Goal: Contribute content: Add original content to the website for others to see

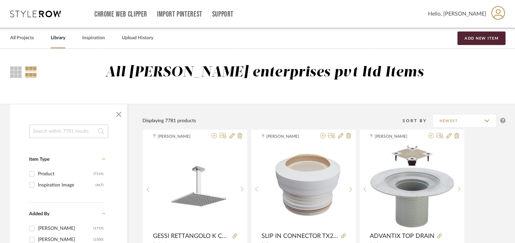
click at [478, 31] on button "Add New Item" at bounding box center [482, 38] width 48 height 14
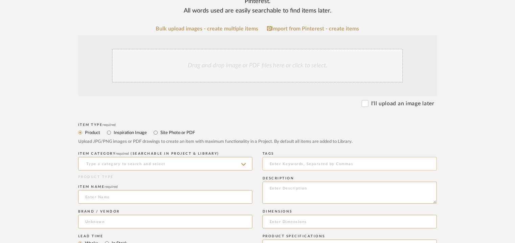
scroll to position [135, 0]
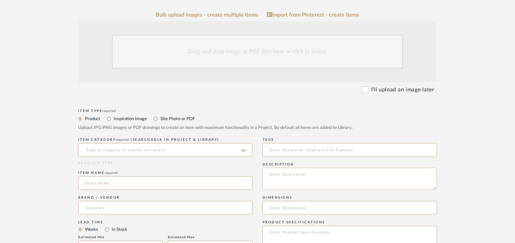
paste textarea "Lore: Ipsumdolorsi ametcons Adipisci : El Seddoeius(t): -- Incididu/Utlabore: E…"
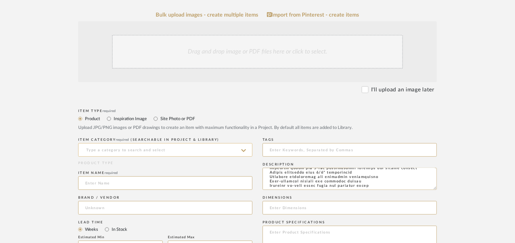
type textarea "Lore: Ipsumdolorsi ametcons Adipisci : El Seddoeius(t): -- Incididu/Utlabore: E…"
click at [99, 148] on input at bounding box center [165, 150] width 174 height 14
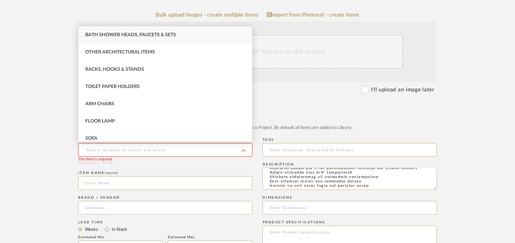
click at [147, 34] on span "Bath Shower Heads, Faucets & Sets" at bounding box center [130, 35] width 91 height 5
type input "Bath Shower Heads, Faucets & Sets"
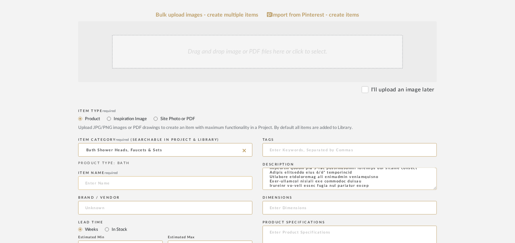
click at [110, 186] on input at bounding box center [165, 183] width 174 height 14
paste input "Rilievo Thermostatic control External Part Part (2-Exit) Finox Brushed Nickel"
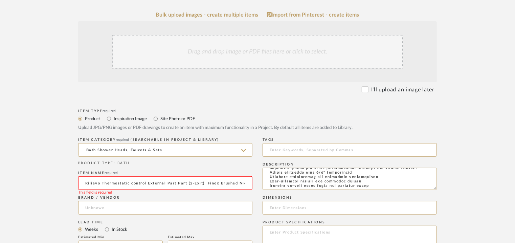
scroll to position [0, 7]
click at [87, 183] on input "Rilievo Thermostatic control External Part Part (2-Exit) Finox Brushed Nickel" at bounding box center [165, 183] width 174 height 14
type input "RILIEVO THERMOSTATIC CONTROL EXTERNAL PART (2-Exit) FINOXinox Brushed Nickel"
click at [230, 52] on div "Drag and drop image or PDF files here or click to select." at bounding box center [257, 52] width 291 height 34
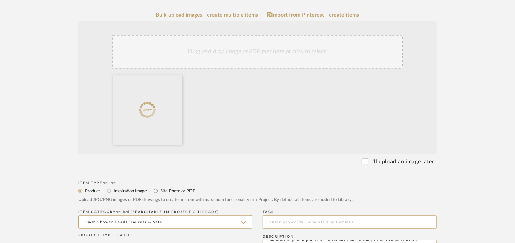
click at [273, 53] on div "Drag and drop image or PDF files here or click to select." at bounding box center [257, 52] width 291 height 34
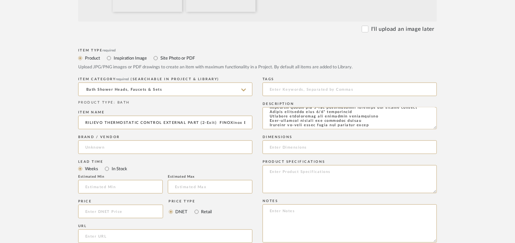
scroll to position [271, 0]
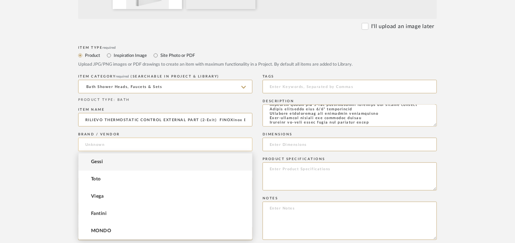
click at [89, 142] on input at bounding box center [165, 145] width 174 height 14
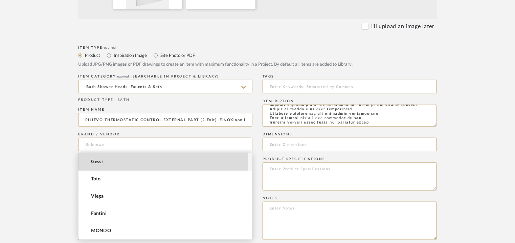
click at [97, 162] on span "Gessi" at bounding box center [97, 162] width 12 height 6
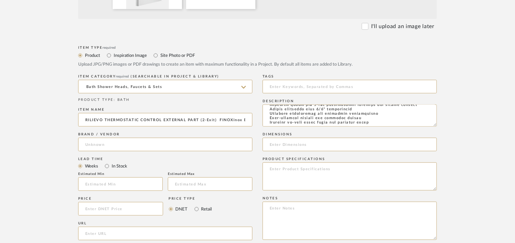
type input "Gessi"
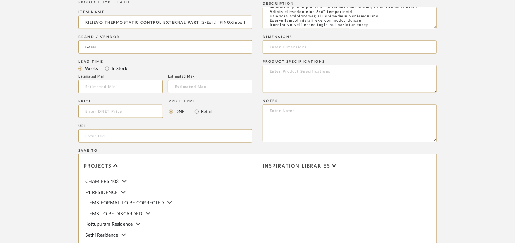
scroll to position [373, 0]
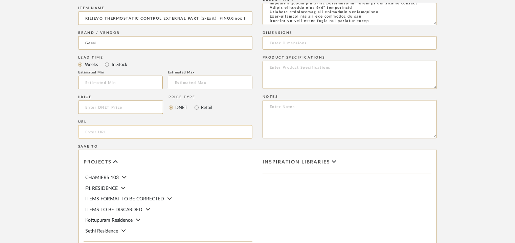
click at [104, 133] on input "url" at bounding box center [165, 132] width 174 height 14
paste input "[URL][DOMAIN_NAME]"
type input "[URL][DOMAIN_NAME]"
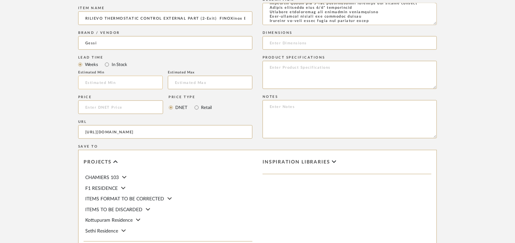
click at [124, 82] on input at bounding box center [120, 83] width 85 height 14
click at [312, 109] on textarea at bounding box center [350, 119] width 174 height 38
paste textarea "Price: MRP1,19,683/- and Discounted price : INR.68,219/- Lead time : 12-14weeks…"
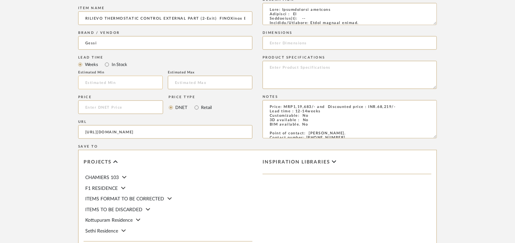
type textarea "Price: MRP1,19,683/- and Discounted price : INR.68,219/- Lead time : 12-14weeks…"
click at [134, 84] on input at bounding box center [120, 83] width 85 height 14
type input "12"
click at [184, 81] on input at bounding box center [210, 83] width 85 height 14
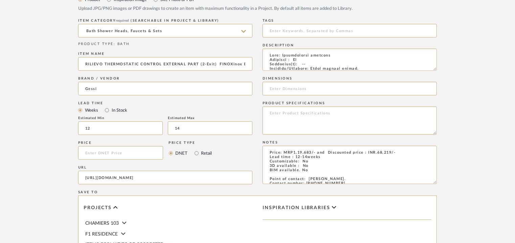
scroll to position [339, 0]
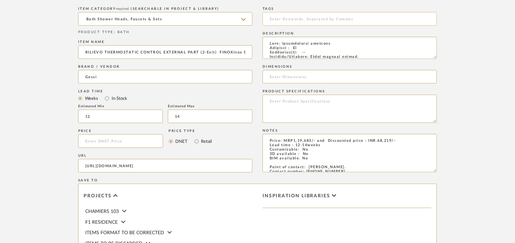
type input "14"
click at [310, 19] on input at bounding box center [350, 19] width 174 height 14
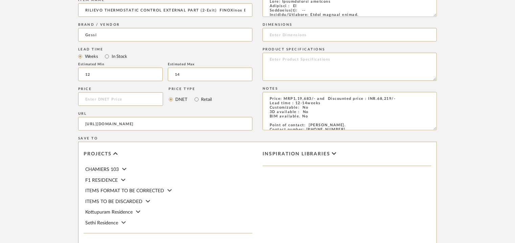
scroll to position [465, 0]
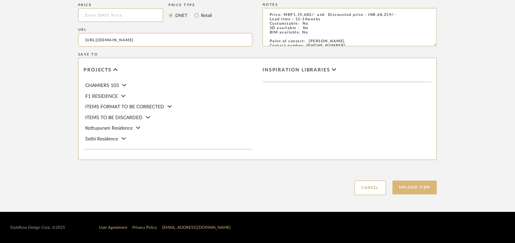
type input "TVS"
click at [422, 187] on button "Upload Item" at bounding box center [415, 188] width 45 height 14
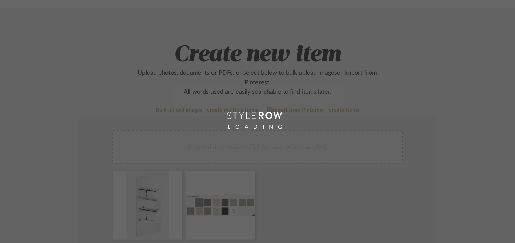
scroll to position [34, 0]
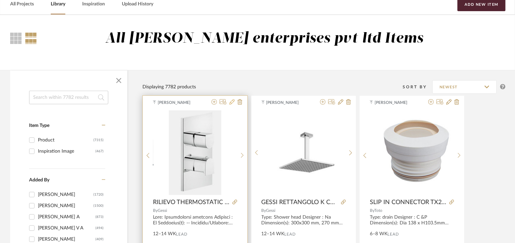
click at [234, 101] on icon at bounding box center [232, 101] width 5 height 5
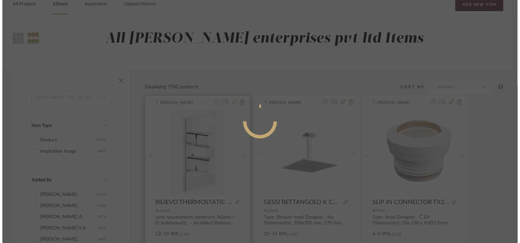
scroll to position [0, 0]
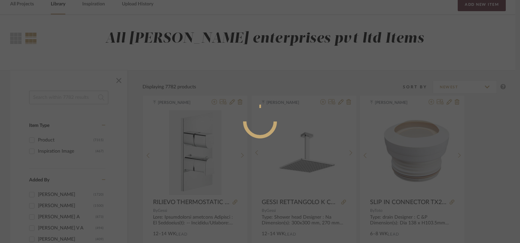
radio input "true"
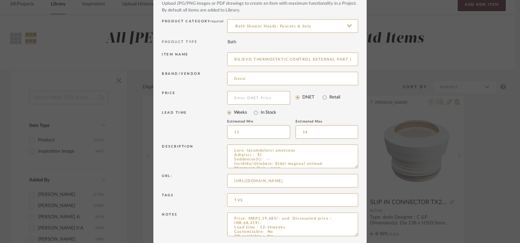
scroll to position [65, 0]
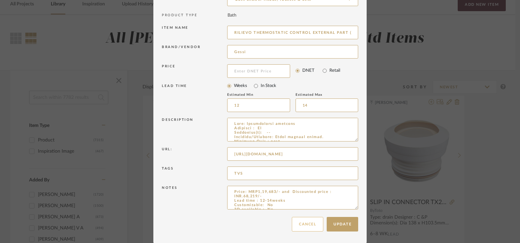
drag, startPoint x: 300, startPoint y: 222, endPoint x: 303, endPoint y: 226, distance: 5.0
click at [303, 224] on button "Cancel" at bounding box center [307, 224] width 31 height 15
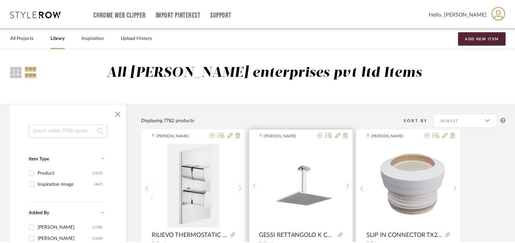
scroll to position [34, 0]
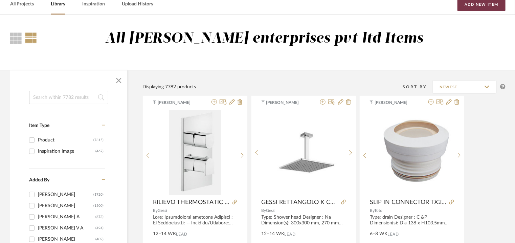
click at [471, 4] on button "Add New Item" at bounding box center [482, 5] width 48 height 14
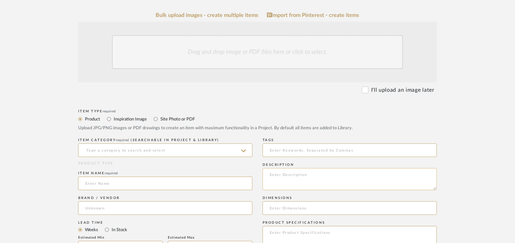
scroll to position [135, 0]
paste textarea "Type: hand shower Dimension(s): -- Material/Finishes: Brass, Finox brushed nick…"
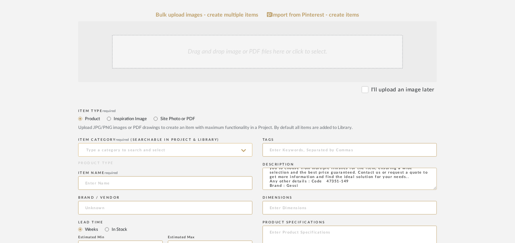
type textarea "Type: hand shower Dimension(s): -- Material/Finishes: Brass, Finox brushed nick…"
click at [131, 152] on input at bounding box center [165, 150] width 174 height 14
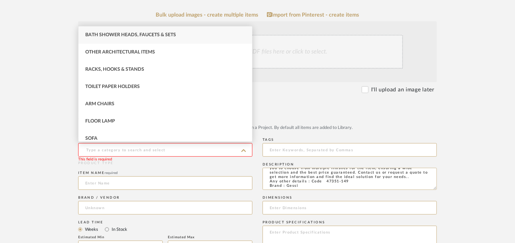
click at [149, 33] on span "Bath Shower Heads, Faucets & Sets" at bounding box center [130, 35] width 91 height 5
type input "Bath Shower Heads, Faucets & Sets"
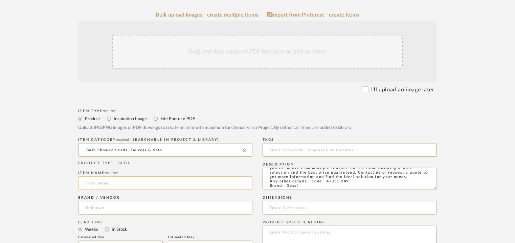
click at [99, 186] on input at bounding box center [165, 183] width 174 height 14
paste input "Type: hand shower Dimension(s): -- Material/Finishes: Brass, Finox brushed nick…"
type input "Type: hand shower Dimension(s): -- Material/Finishes: Brass, Finox brushed nick…"
drag, startPoint x: 249, startPoint y: 181, endPoint x: 0, endPoint y: 104, distance: 260.8
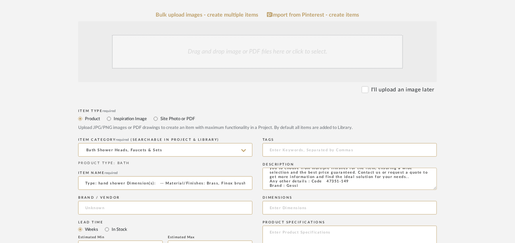
click at [0, 104] on upload-items "Create new item Upload photos, documents or PDFs, or select below to bulk uploa…" at bounding box center [257, 191] width 515 height 556
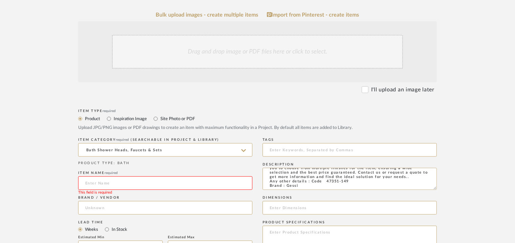
drag, startPoint x: 115, startPoint y: 177, endPoint x: 0, endPoint y: 160, distance: 116.5
click at [0, 162] on upload-items "Create new item Upload photos, documents or PDFs, or select below to bulk uploa…" at bounding box center [257, 191] width 515 height 556
click at [104, 183] on input at bounding box center [165, 183] width 174 height 14
paste input "Gessi Origini Hand shower 47351"
click at [89, 182] on input "Gessi Origini Hand shower 47351" at bounding box center [165, 183] width 174 height 14
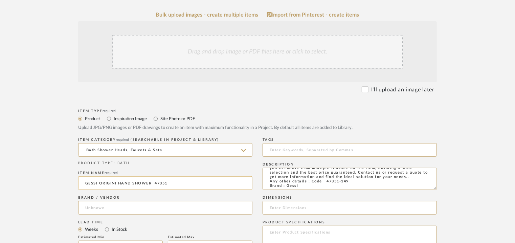
type input "GESSI ORIGINI HAND SHOWER 47351"
click at [123, 205] on input at bounding box center [165, 208] width 174 height 14
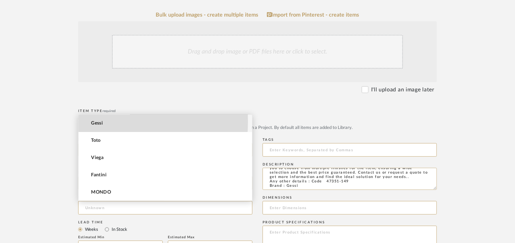
click at [103, 121] on mat-option "Gessi" at bounding box center [166, 123] width 174 height 17
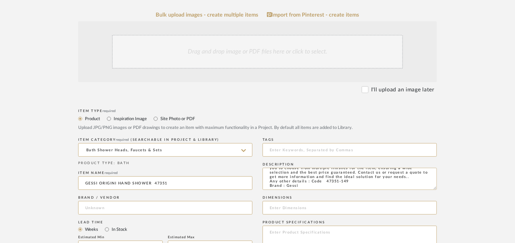
type input "Gessi"
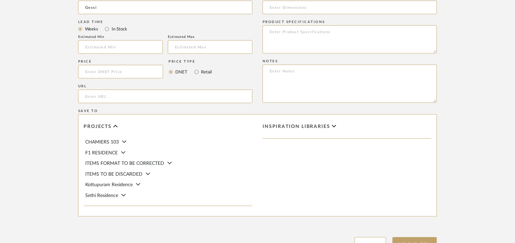
scroll to position [339, 0]
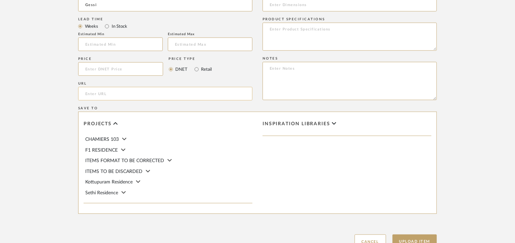
paste input "[URL][DOMAIN_NAME]"
type input "[URL][DOMAIN_NAME]"
paste textarea "Price: MRP32,263/- and Discounted price : INR.18,390/- Lead time : 12-14weeks C…"
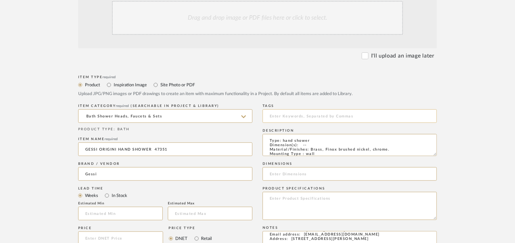
type textarea "Price: MRP32,263/- and Discounted price : INR.18,390/- Lead time : 12-14weeks C…"
click at [278, 122] on input at bounding box center [350, 116] width 174 height 14
type input "TVS"
click at [206, 15] on div "Drag and drop image or PDF files here or click to select." at bounding box center [257, 18] width 291 height 34
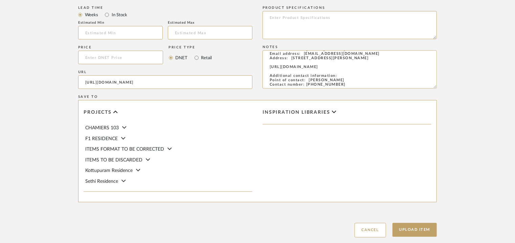
scroll to position [465, 0]
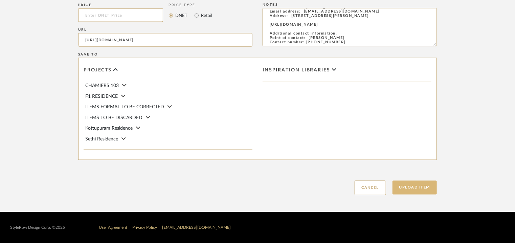
click at [426, 186] on button "Upload Item" at bounding box center [415, 188] width 45 height 14
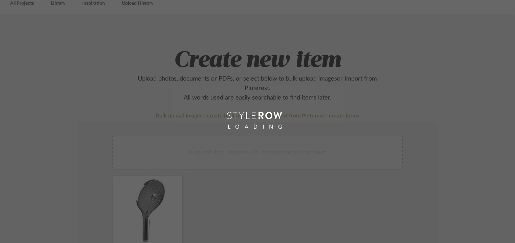
scroll to position [34, 0]
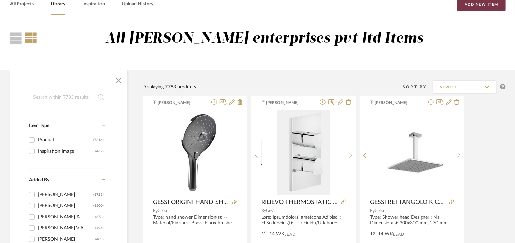
click at [468, 5] on button "Add New Item" at bounding box center [482, 5] width 48 height 14
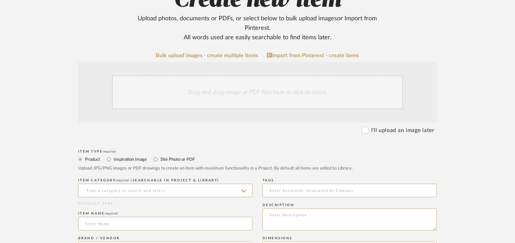
scroll to position [135, 0]
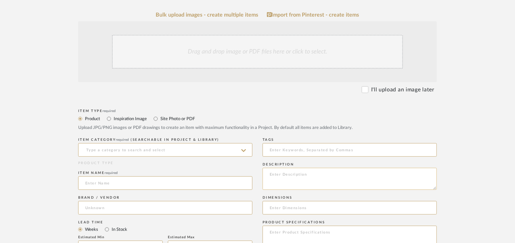
paste textarea "Type: Rilievo Sliding Rail - 59244 Designer : HBA Dimension(s): 860 x 68mm Mate…"
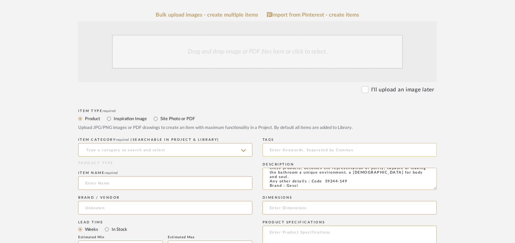
type textarea "Type: Rilievo Sliding Rail - 59244 Designer : HBA Dimension(s): 860 x 68mm Mate…"
drag, startPoint x: 278, startPoint y: 148, endPoint x: 282, endPoint y: 148, distance: 4.4
click at [282, 148] on input at bounding box center [350, 150] width 174 height 14
type input "TVS"
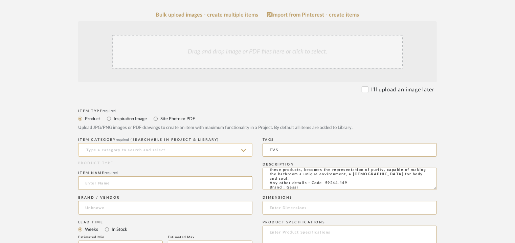
click at [173, 153] on input at bounding box center [165, 150] width 174 height 14
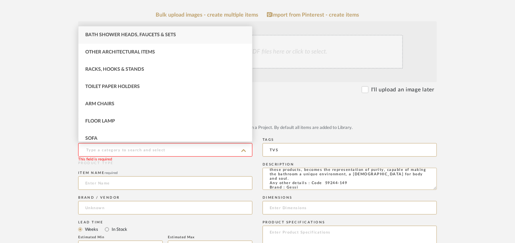
click at [125, 34] on span "Bath Shower Heads, Faucets & Sets" at bounding box center [130, 35] width 91 height 5
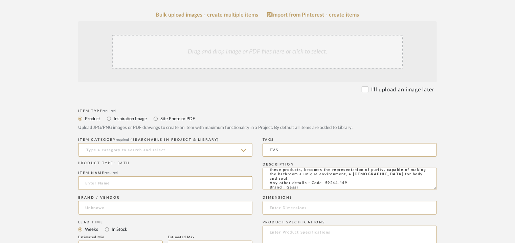
type input "Bath Shower Heads, Faucets & Sets"
paste input "[PERSON_NAME] 59244 Sliding Rail"
click at [89, 182] on input "[PERSON_NAME] 59244 Sliding Rail" at bounding box center [165, 183] width 174 height 14
type input "GESSI RILIEVO 59244 SLIDING RAIL"
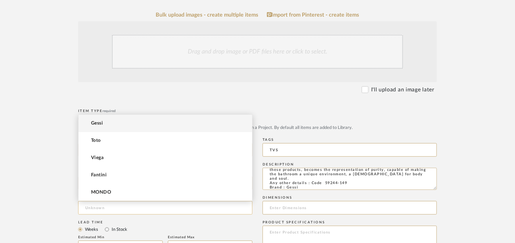
click at [90, 208] on input at bounding box center [165, 208] width 174 height 14
click at [115, 121] on mat-option "Gessi" at bounding box center [166, 123] width 174 height 17
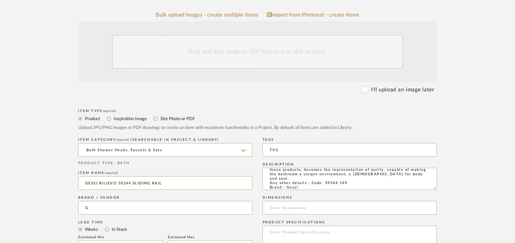
type input "Gessi"
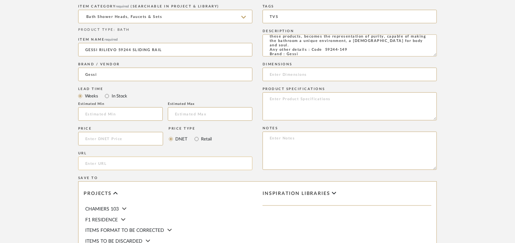
scroll to position [271, 0]
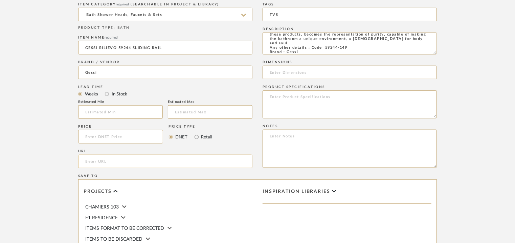
click at [106, 162] on input "url" at bounding box center [165, 162] width 174 height 14
paste input "[URL][DOMAIN_NAME]"
type input "[URL][DOMAIN_NAME]"
click at [125, 109] on input "text" at bounding box center [120, 112] width 85 height 14
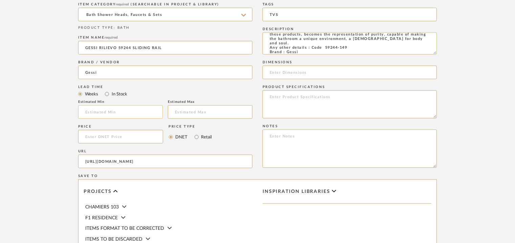
scroll to position [0, 0]
type input "12"
click at [177, 109] on input "text" at bounding box center [210, 112] width 85 height 14
type input "14"
paste textarea "Price: MRP50393/- and Discounted price : INR.28,724/- Lead time : 12-14weeks Cu…"
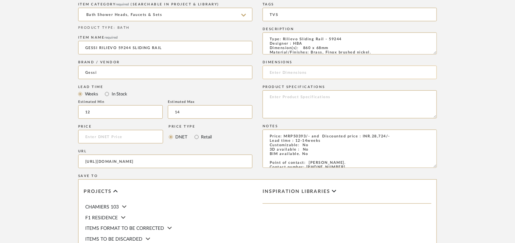
type textarea "Price: MRP50393/- and Discounted price : INR.28,724/- Lead time : 12-14weeks Cu…"
click at [289, 72] on input at bounding box center [350, 73] width 174 height 14
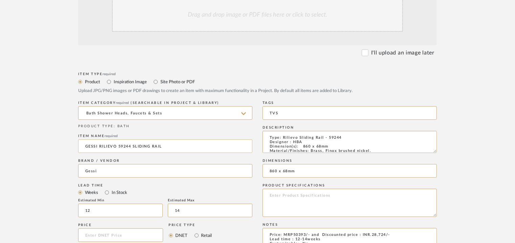
scroll to position [169, 0]
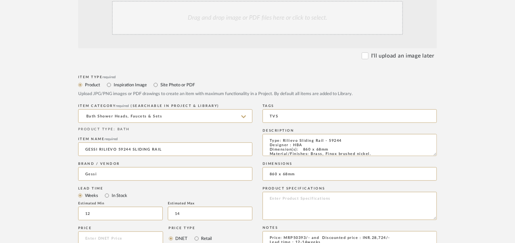
type input "860 x 68mm"
click at [261, 16] on div "Drag and drop image or PDF files here or click to select." at bounding box center [257, 18] width 291 height 34
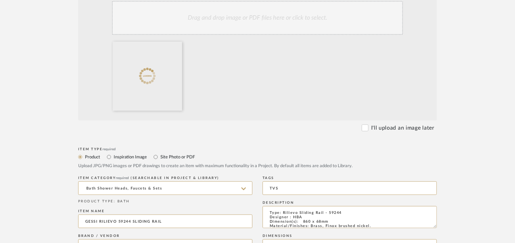
click at [259, 21] on div "Drag and drop image or PDF files here or click to select." at bounding box center [257, 18] width 291 height 34
click at [260, 19] on div "Drag and drop image or PDF files here or click to select." at bounding box center [257, 18] width 291 height 34
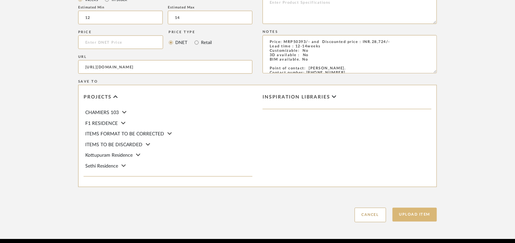
scroll to position [465, 0]
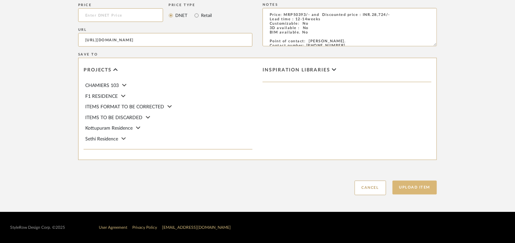
click at [420, 187] on button "Upload Item" at bounding box center [415, 188] width 45 height 14
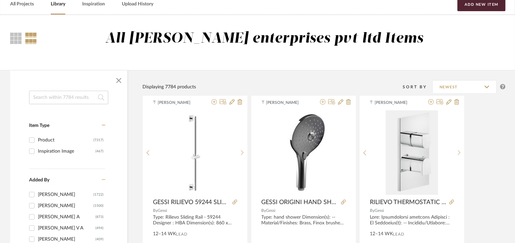
scroll to position [34, 0]
click at [475, 2] on button "Add New Item" at bounding box center [482, 5] width 48 height 14
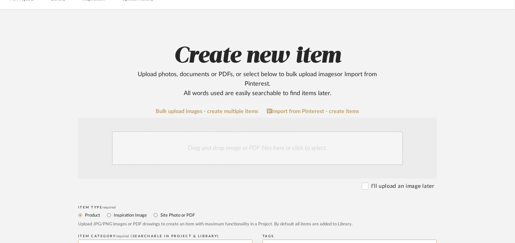
scroll to position [135, 0]
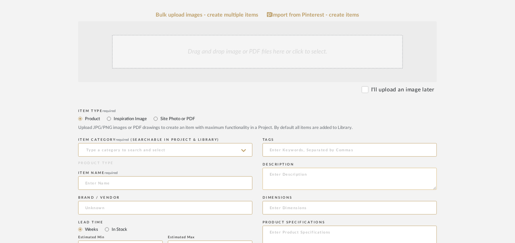
paste textarea "Type: Rilievo Water outlet - 59169 Designer : Na Dimension(s): Na Material/Fini…"
type textarea "Type: Rilievo Water outlet - 59169 Designer : Na Dimension(s): Na Material/Fini…"
click at [172, 148] on input at bounding box center [165, 150] width 174 height 14
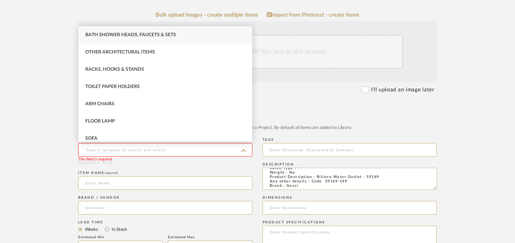
click at [130, 34] on span "Bath Shower Heads, Faucets & Sets" at bounding box center [130, 35] width 91 height 5
type input "Bath Shower Heads, Faucets & Sets"
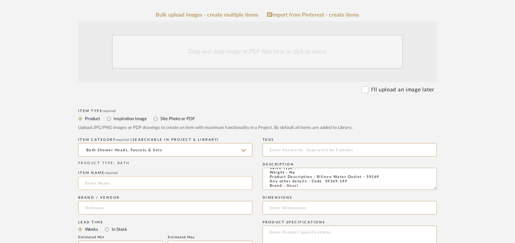
paste input "Rilievo Water Outlet - 59169"
click at [88, 182] on input "Rilievo Water Outlet - 59169" at bounding box center [165, 183] width 174 height 14
type input "RILIEVO WATER OUTLET- 59169"
click at [91, 203] on input at bounding box center [165, 208] width 174 height 14
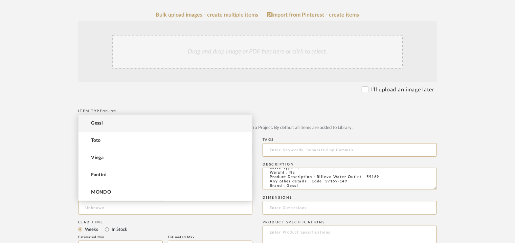
click at [100, 124] on span "Gessi" at bounding box center [97, 124] width 12 height 6
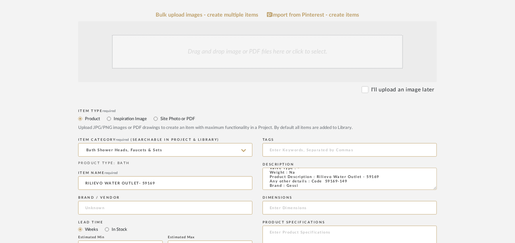
type input "Gessi"
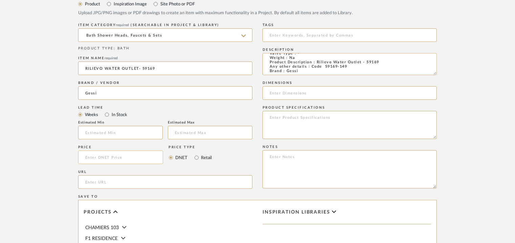
scroll to position [339, 0]
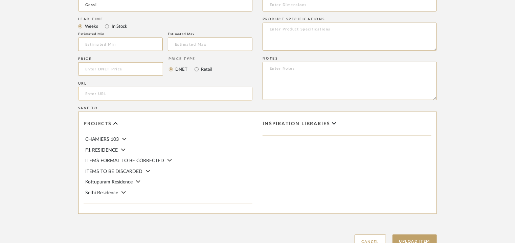
paste input "[URL][DOMAIN_NAME]"
type input "[URL][DOMAIN_NAME]"
click at [117, 46] on input at bounding box center [120, 45] width 85 height 14
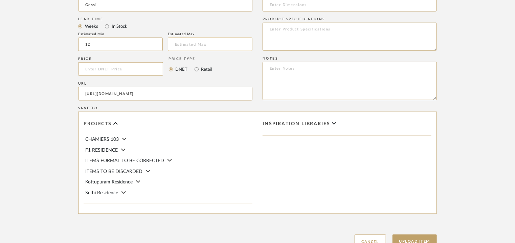
type input "12"
drag, startPoint x: 187, startPoint y: 44, endPoint x: 191, endPoint y: 46, distance: 4.7
click at [190, 45] on input "text" at bounding box center [210, 45] width 85 height 14
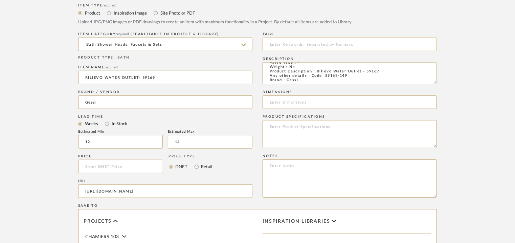
scroll to position [237, 0]
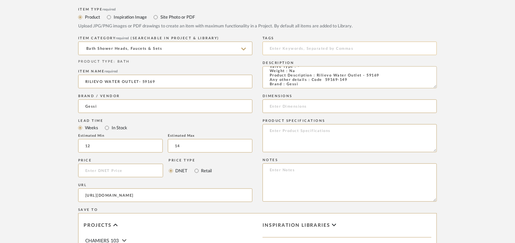
type input "14"
click at [341, 48] on input at bounding box center [350, 49] width 174 height 14
type input "t"
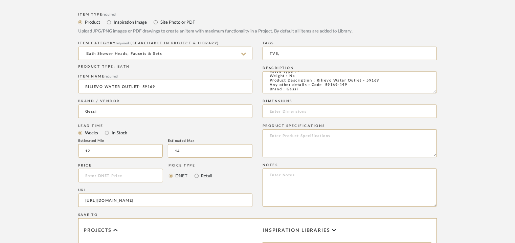
scroll to position [339, 0]
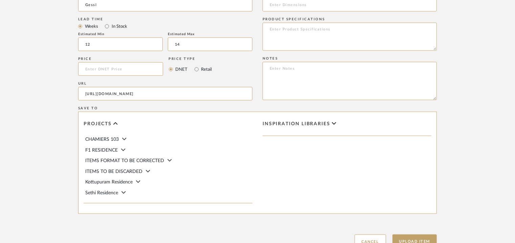
type input "TVS,"
paste textarea "Price: MRP26,472/- and Discounted price : INR.15,089/- Lead time : 12-14weeks C…"
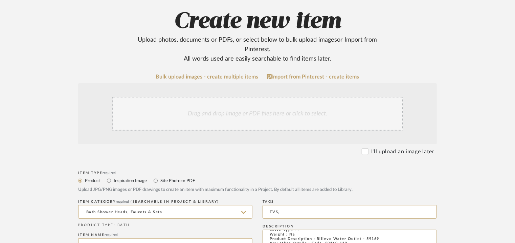
scroll to position [68, 0]
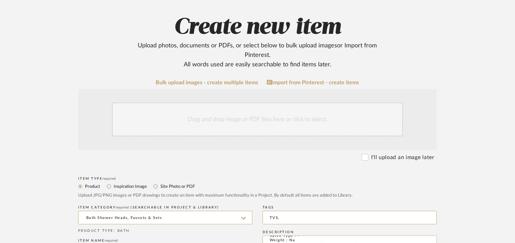
type textarea "Price: MRP26,472/- and Discounted price : INR.15,089/- Lead time : 12-14weeks C…"
click at [255, 117] on div "Drag and drop image or PDF files here or click to select." at bounding box center [257, 120] width 291 height 34
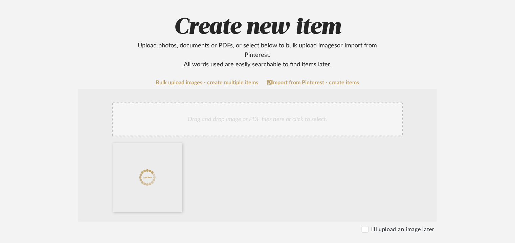
click at [231, 135] on div "Drag and drop image or PDF files here or click to select." at bounding box center [257, 120] width 291 height 34
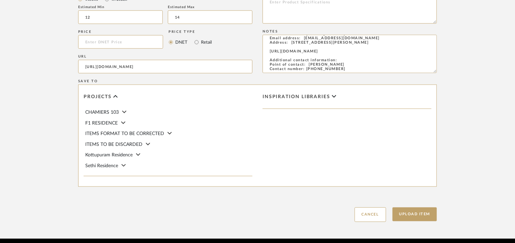
scroll to position [465, 0]
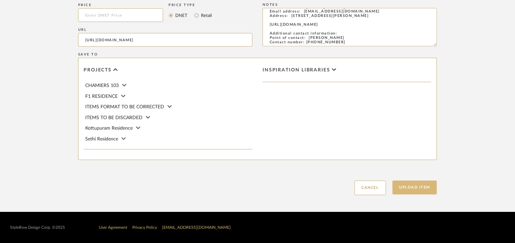
click at [409, 187] on button "Upload Item" at bounding box center [415, 188] width 45 height 14
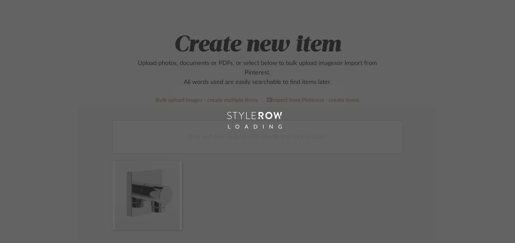
scroll to position [34, 0]
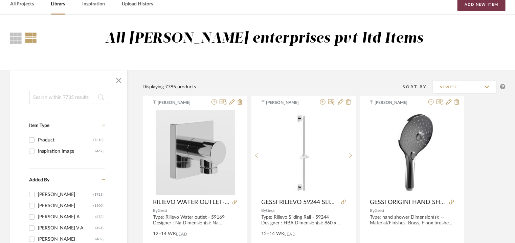
click at [468, 5] on button "Add New Item" at bounding box center [482, 5] width 48 height 14
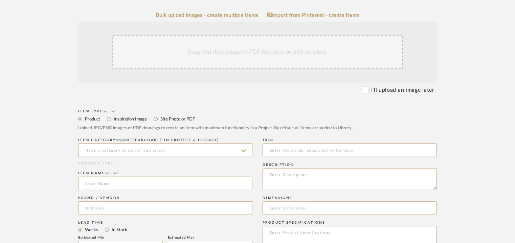
scroll to position [135, 0]
paste textarea "Type: Flexible Hose Designer : Na Dimension(s): Na Material/Finishes: Brass, Fi…"
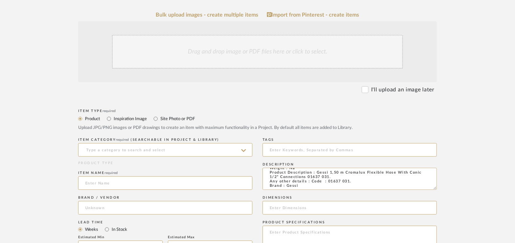
type textarea "Type: Flexible Hose Designer : Na Dimension(s): Na Material/Finishes: Brass, Fi…"
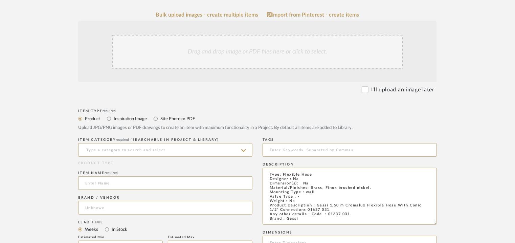
scroll to position [0, 0]
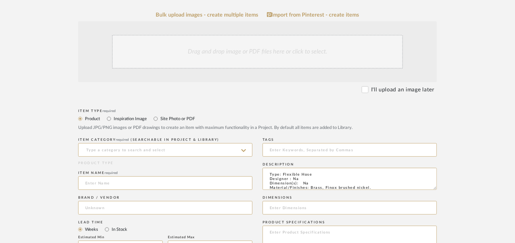
drag, startPoint x: 435, startPoint y: 187, endPoint x: 378, endPoint y: 104, distance: 101.0
click at [378, 104] on form "Bulk upload images - create multiple items Import from Pinterest - create items…" at bounding box center [257, 232] width 431 height 441
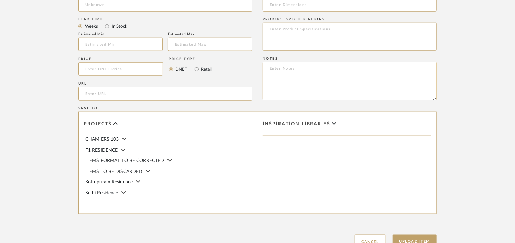
paste textarea "Price: MRP10,393/- and Discounted price : INR.5,924/- Lead time : 12-14weeks Cu…"
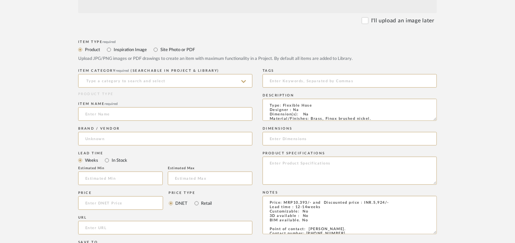
scroll to position [203, 0]
type textarea "Price: MRP10,393/- and Discounted price : INR.5,924/- Lead time : 12-14weeks Cu…"
drag, startPoint x: 277, startPoint y: 103, endPoint x: 104, endPoint y: 68, distance: 175.9
click at [104, 68] on div "Item Type required Product Inspiration Image Site Photo or PDF Upload JPG/PNG i…" at bounding box center [257, 212] width 359 height 345
type textarea "Material/Finishes: Brass, Finox brushed nickel. Mounting Type : wall Valve Type…"
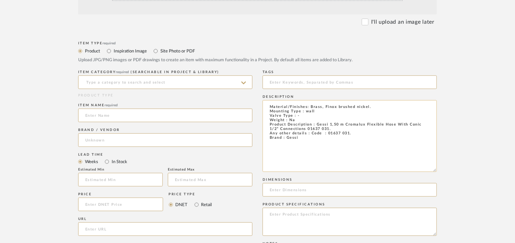
drag, startPoint x: 436, startPoint y: 120, endPoint x: 406, endPoint y: 166, distance: 55.3
click at [443, 171] on form "Bulk upload images - create multiple items Import from Pinterest - create items…" at bounding box center [257, 189] width 431 height 490
drag, startPoint x: 303, startPoint y: 144, endPoint x: 202, endPoint y: 56, distance: 134.5
click at [202, 57] on div "Item Type required Product Inspiration Image Site Photo or PDF Upload JPG/PNG i…" at bounding box center [257, 238] width 359 height 397
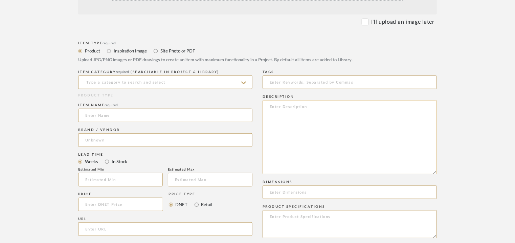
paste textarea "Type: Flexible Hose Designer : Na Dimension(s): Na Material/Finishes: Finox bru…"
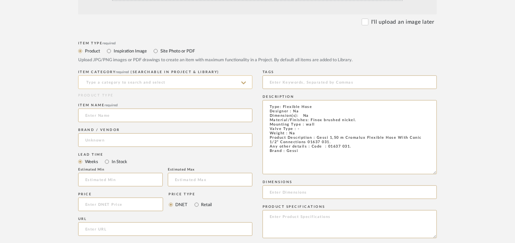
type textarea "Type: Flexible Hose Designer : Na Dimension(s): Na Material/Finishes: Finox bru…"
click at [115, 79] on input at bounding box center [165, 83] width 174 height 14
click at [108, 82] on input at bounding box center [165, 83] width 174 height 14
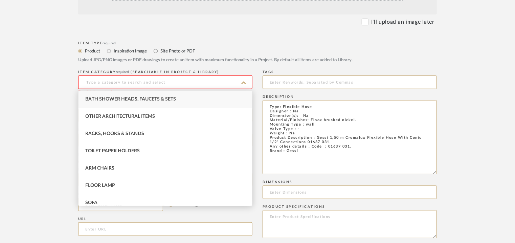
click at [107, 99] on div "Bath Shower Heads, Faucets & Sets" at bounding box center [166, 99] width 174 height 17
type input "Bath Shower Heads, Faucets & Sets"
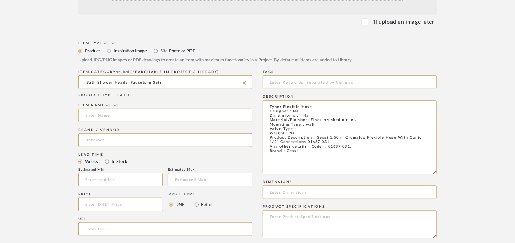
click at [92, 114] on input at bounding box center [165, 116] width 174 height 14
paste input "Gessi 1,50 M Cromalux Flexible Hose With Conic 1/2 Inch Connections"
click at [85, 113] on input "Gessi 1,50 M Cromalux Flexible Hose With Conic 1/2 Inch Connections" at bounding box center [165, 116] width 174 height 14
type input "GESSI 1,50 M CROMALUX FLEXIBLE HOSE WITH CONIC 1/2 Inch CONNECTION"
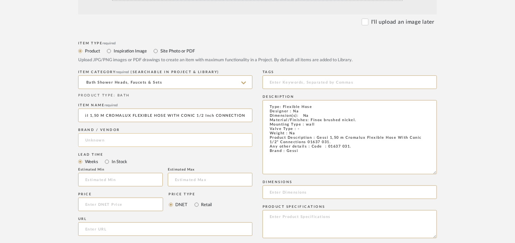
scroll to position [0, 0]
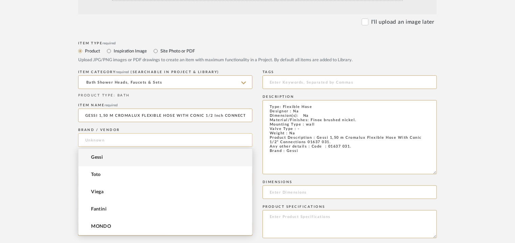
click at [100, 136] on input at bounding box center [165, 140] width 174 height 14
click at [99, 157] on span "Gessi" at bounding box center [97, 158] width 12 height 6
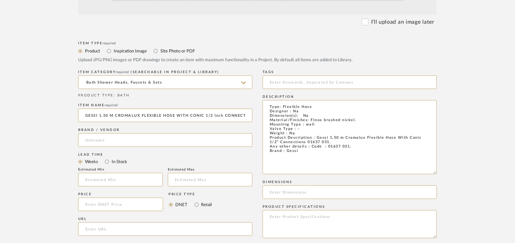
type input "Gessi"
paste input "[URL][DOMAIN_NAME]"
type input "[URL][DOMAIN_NAME]"
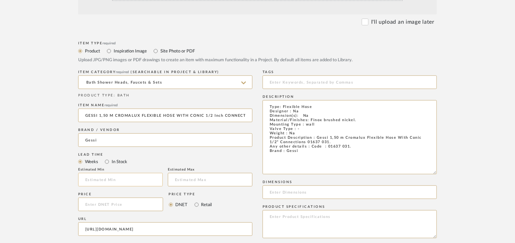
click at [132, 180] on input at bounding box center [120, 180] width 85 height 14
type input "12"
drag, startPoint x: 190, startPoint y: 179, endPoint x: 207, endPoint y: 182, distance: 17.9
click at [202, 180] on input "text" at bounding box center [210, 180] width 85 height 14
type input "14"
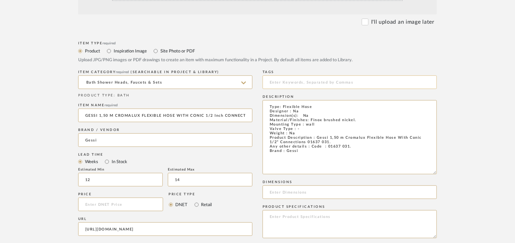
click at [316, 83] on input at bounding box center [350, 83] width 174 height 14
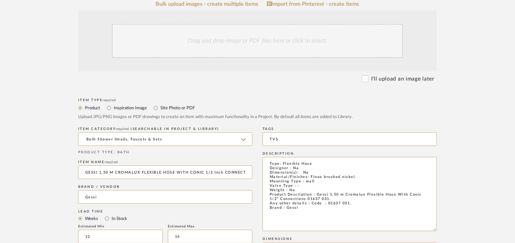
scroll to position [135, 0]
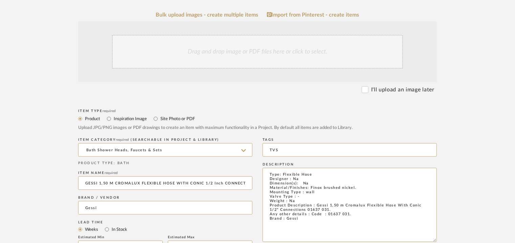
type input "TVS"
click at [252, 54] on div "Drag and drop image or PDF files here or click to select." at bounding box center [257, 52] width 291 height 34
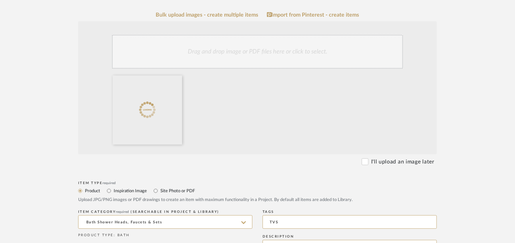
click at [219, 52] on div "Drag and drop image or PDF files here or click to select." at bounding box center [257, 52] width 291 height 34
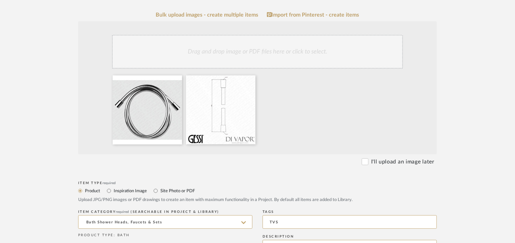
click at [269, 48] on div "Drag and drop image or PDF files here or click to select." at bounding box center [257, 52] width 291 height 34
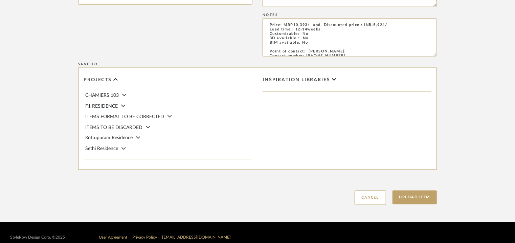
scroll to position [508, 0]
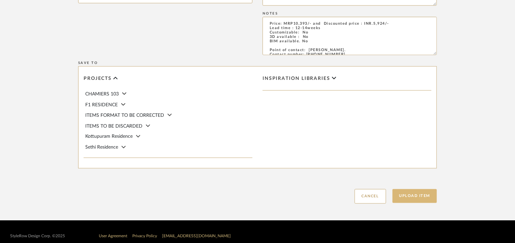
click at [425, 199] on button "Upload Item" at bounding box center [415, 196] width 45 height 14
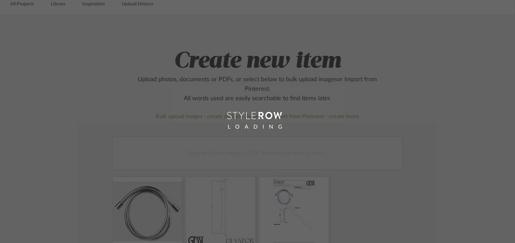
scroll to position [34, 0]
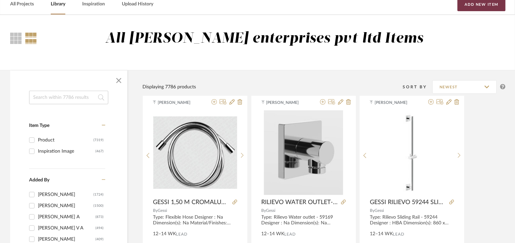
click at [469, 3] on button "Add New Item" at bounding box center [482, 5] width 48 height 14
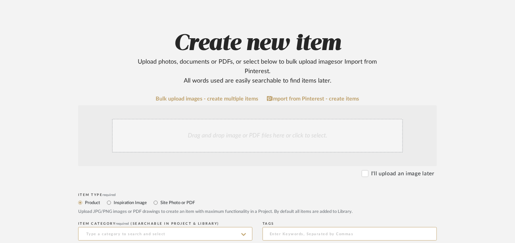
scroll to position [135, 0]
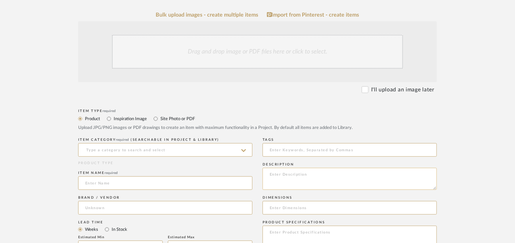
paste textarea "Type: Toilet paper holder Designer : HBA Dimension(s): 89 x 165 x 84mm Material…"
type textarea "Type: Toilet paper holder Designer : HBA Dimension(s): 89 x 165 x 84mm Material…"
click at [192, 148] on input at bounding box center [165, 150] width 174 height 14
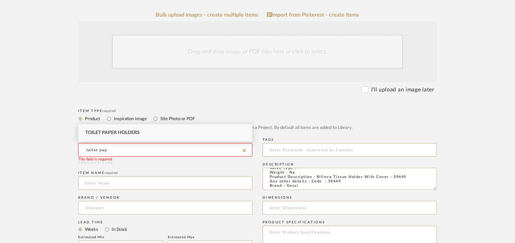
click at [192, 132] on div "Toilet Paper Holders" at bounding box center [166, 132] width 174 height 17
type input "Toilet Paper Holders"
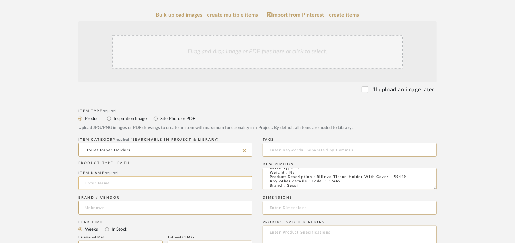
drag, startPoint x: 107, startPoint y: 186, endPoint x: 130, endPoint y: 139, distance: 52.7
click at [107, 186] on input at bounding box center [165, 183] width 174 height 14
paste input "[PERSON_NAME] Accessories 59449 Paper Holder"
type input "[PERSON_NAME] Accessories 59449 Paper Holder"
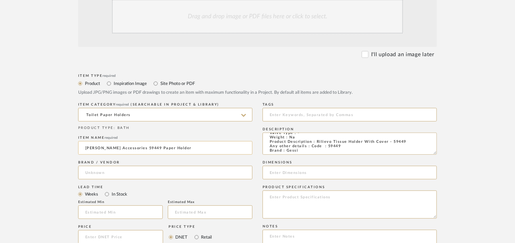
scroll to position [203, 0]
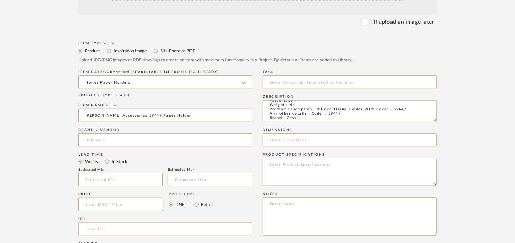
drag, startPoint x: 98, startPoint y: 231, endPoint x: 198, endPoint y: 227, distance: 100.3
click at [198, 227] on input "url" at bounding box center [165, 230] width 174 height 14
paste input "[URL][DOMAIN_NAME]"
type input "[URL][DOMAIN_NAME]"
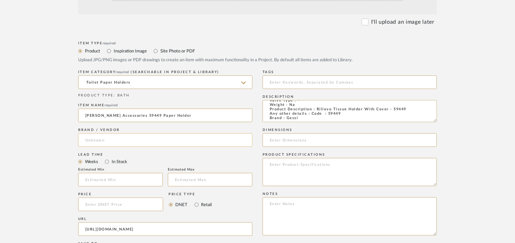
scroll to position [0, 0]
click at [89, 140] on input at bounding box center [165, 140] width 174 height 14
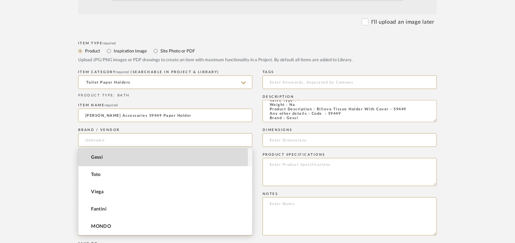
click at [99, 158] on span "Gessi" at bounding box center [97, 158] width 12 height 6
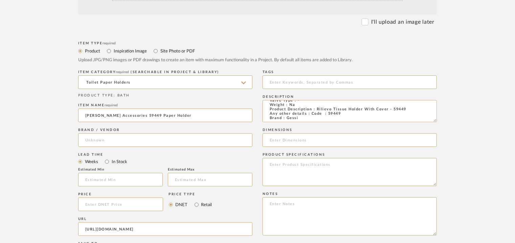
type input "Gessi"
click at [90, 115] on input "[PERSON_NAME] Accessories 59449 Paper Holder" at bounding box center [165, 116] width 174 height 14
click at [89, 115] on input "[PERSON_NAME] Accessories 59449 Paper Holder" at bounding box center [165, 116] width 174 height 14
type input "GESSI RILIEVO ACCESSORIES 59449 PAPER HOLDER"
click at [278, 82] on input at bounding box center [350, 83] width 174 height 14
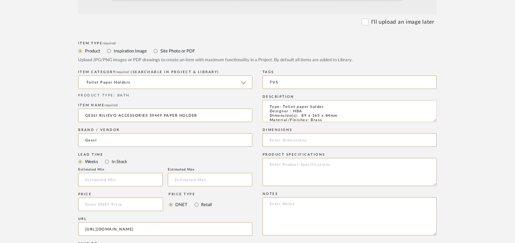
type input "TVS"
drag, startPoint x: 300, startPoint y: 115, endPoint x: 338, endPoint y: 115, distance: 37.9
click at [338, 115] on textarea "Type: Toilet paper holder Designer : HBA Dimension(s): 89 x 165 x 84mm Material…" at bounding box center [350, 111] width 174 height 22
paste input "89 x 165 x 84mm"
type input "89 x 165 x 84mm"
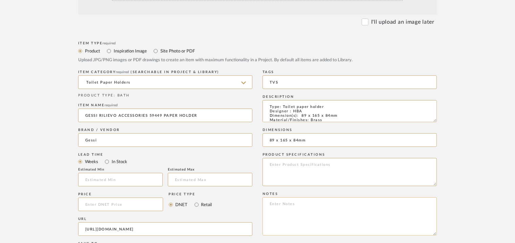
paste textarea "Price: MRP47,448/- and Discounted price : INR.27,045/- Lead time : 12-14weeks C…"
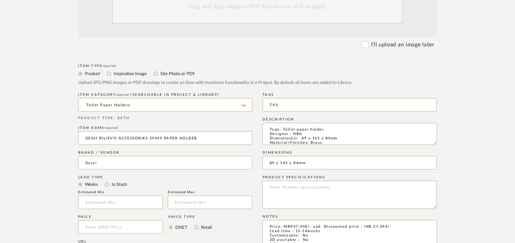
scroll to position [169, 0]
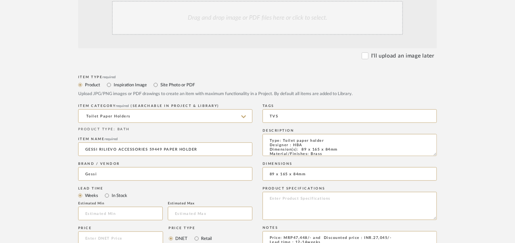
type textarea "Price: MRP47,448/- and Discounted price : INR.27,045/- Lead time : 12-14weeks C…"
click at [238, 23] on div "Drag and drop image or PDF files here or click to select." at bounding box center [257, 18] width 291 height 34
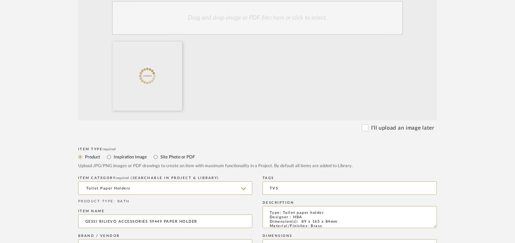
click at [285, 19] on div "Drag and drop image or PDF files here or click to select." at bounding box center [257, 18] width 291 height 34
click at [284, 8] on div "Drag and drop image or PDF files here or click to select." at bounding box center [257, 18] width 291 height 34
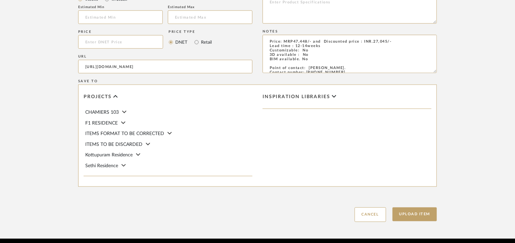
scroll to position [465, 0]
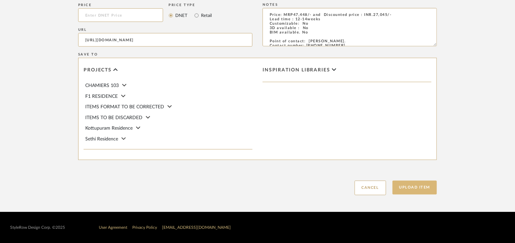
click at [417, 185] on button "Upload Item" at bounding box center [415, 188] width 45 height 14
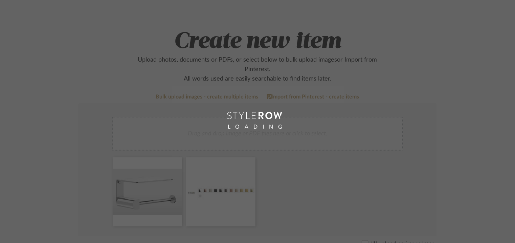
scroll to position [34, 0]
